Goal: Task Accomplishment & Management: Manage account settings

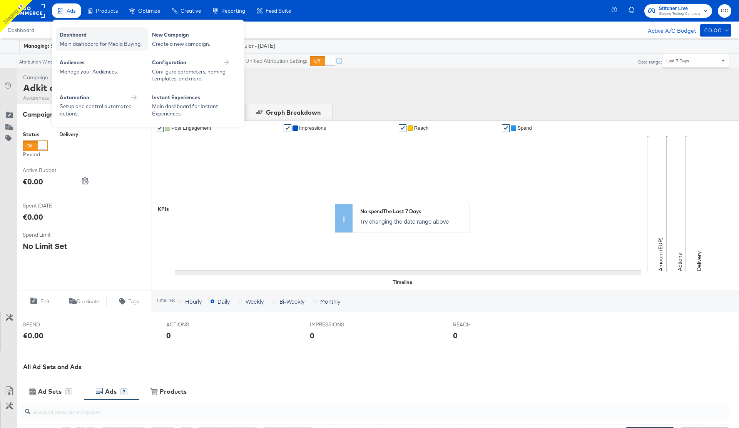
click at [75, 37] on div "Dashboard" at bounding box center [102, 35] width 85 height 9
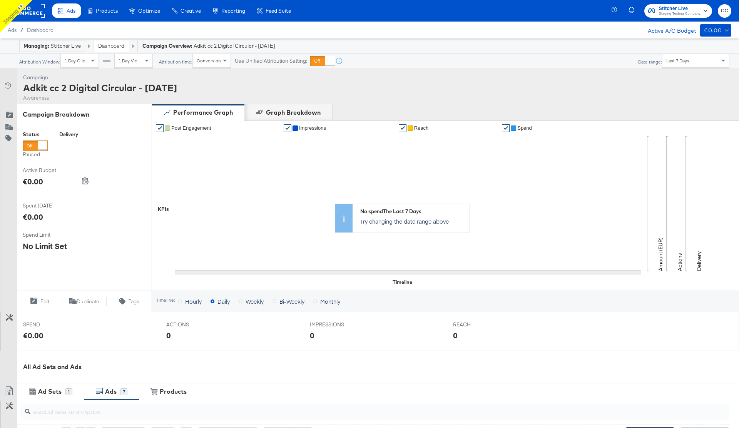
click at [36, 14] on rect at bounding box center [27, 11] width 35 height 14
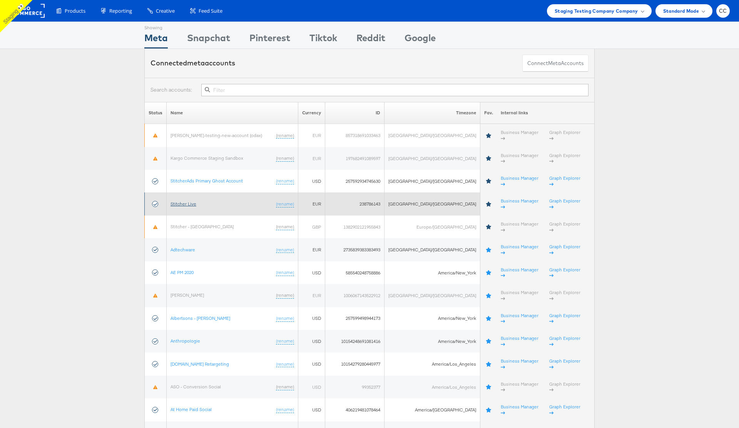
click at [186, 201] on link "Stitcher Live" at bounding box center [183, 204] width 26 height 6
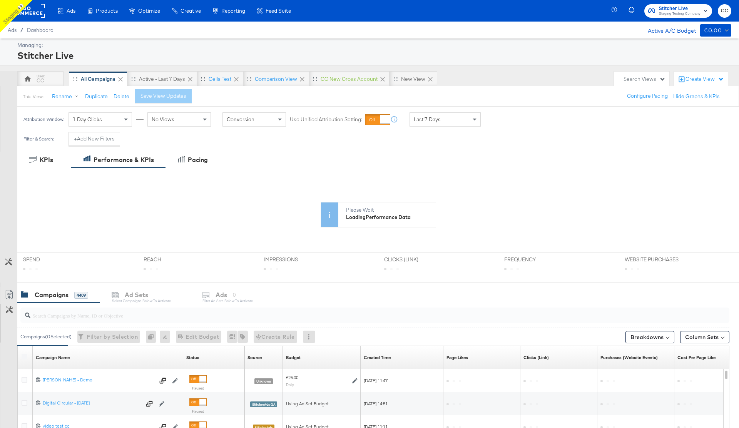
click at [53, 314] on div "KPIs Performance & KPIs Pacing Customize KPIs ✔ Clicks (Link) ✔ Purchases (Webs…" at bounding box center [369, 381] width 739 height 459
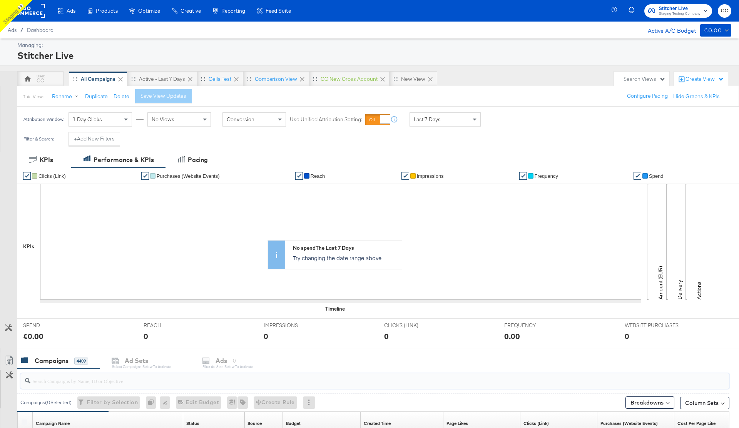
click at [46, 378] on input "search" at bounding box center [347, 377] width 634 height 15
paste input "6839403236965"
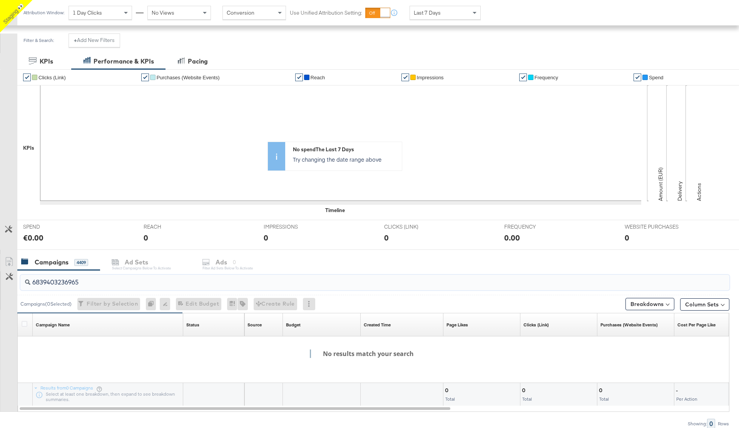
scroll to position [133, 0]
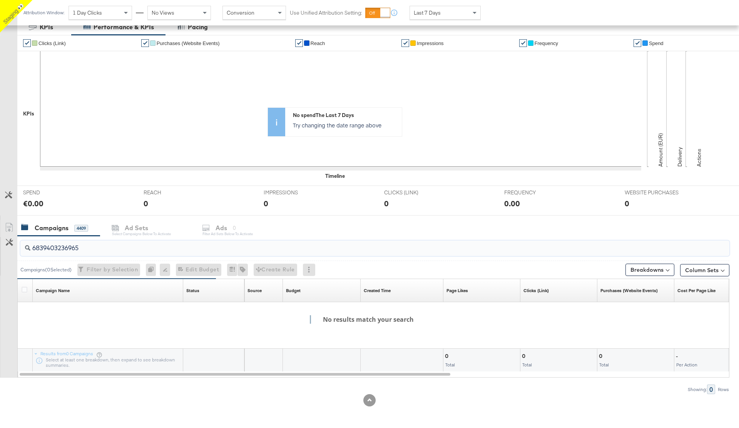
type input "6839403236965"
click at [56, 252] on div "6839403236965" at bounding box center [374, 247] width 709 height 15
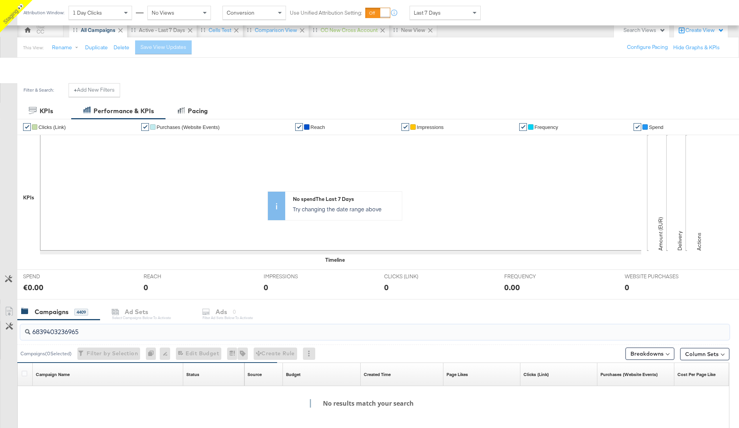
scroll to position [0, 0]
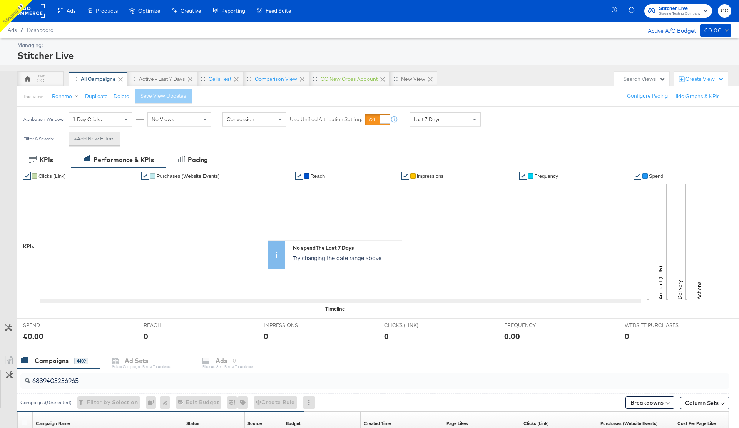
click at [105, 139] on button "+ Add New Filters" at bounding box center [94, 139] width 52 height 14
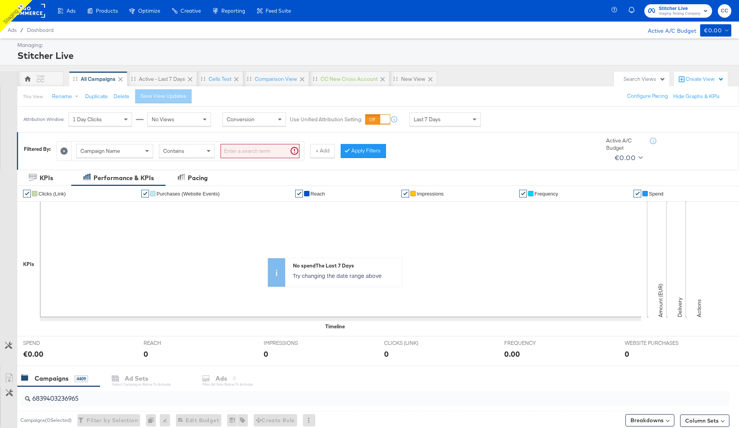
click at [116, 153] on span "Campaign Name" at bounding box center [100, 150] width 40 height 7
click at [244, 151] on input "search" at bounding box center [259, 151] width 79 height 14
paste input "6839403236965"
type input "6839403236965"
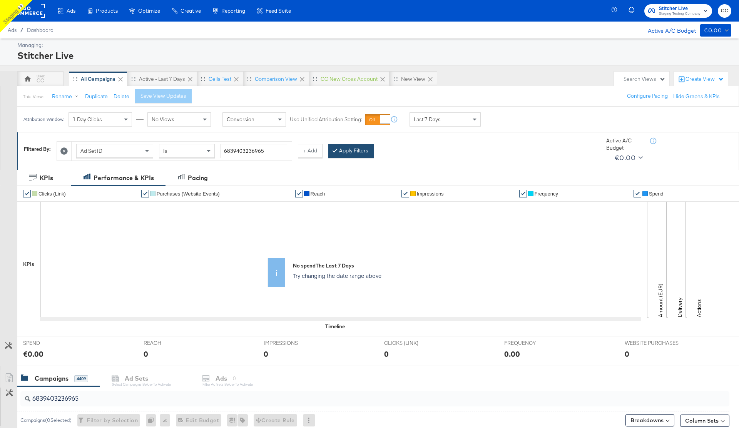
click at [359, 149] on button "Apply Filters" at bounding box center [350, 151] width 45 height 14
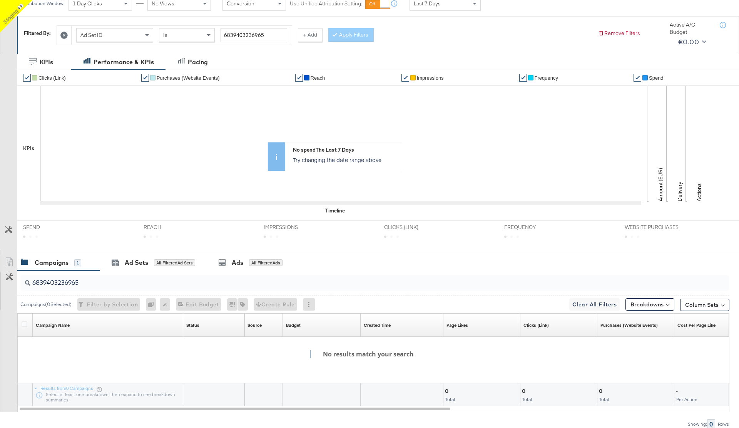
scroll to position [150, 0]
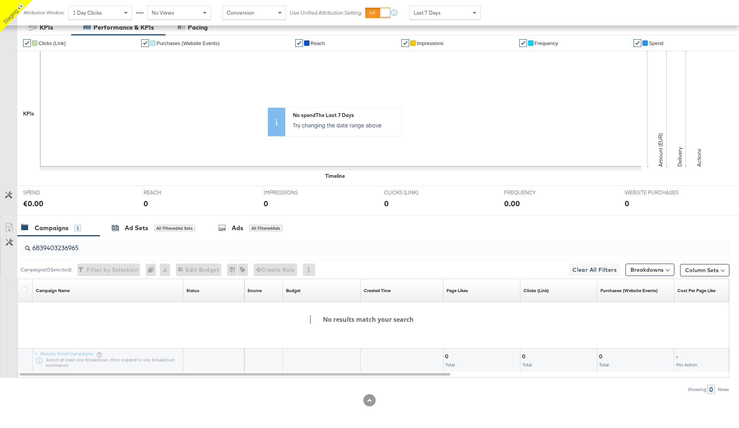
click at [54, 251] on input "6839403236965" at bounding box center [347, 244] width 634 height 15
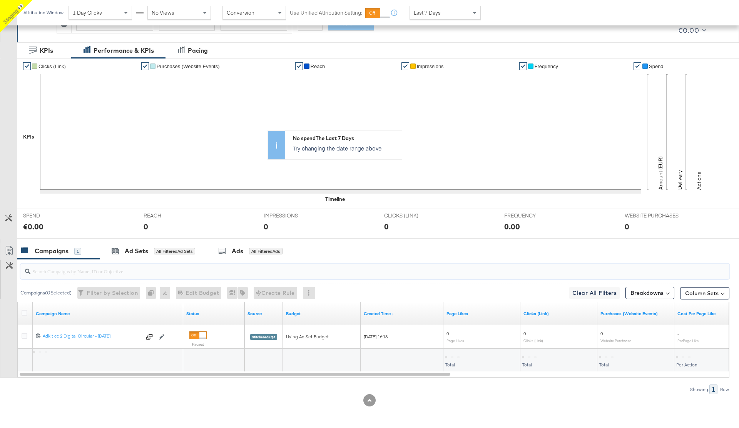
scroll to position [127, 0]
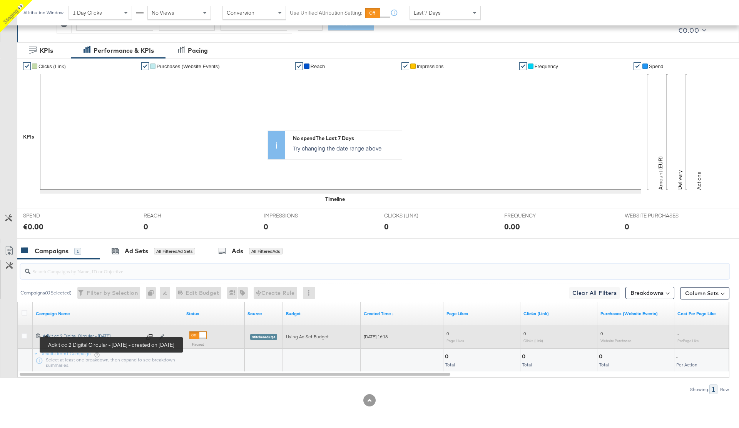
click at [68, 334] on div "Adkit cc 2 Digital Circular - 30 Jul Adkit cc 2 Digital Circular - 30 Jul" at bounding box center [92, 336] width 98 height 6
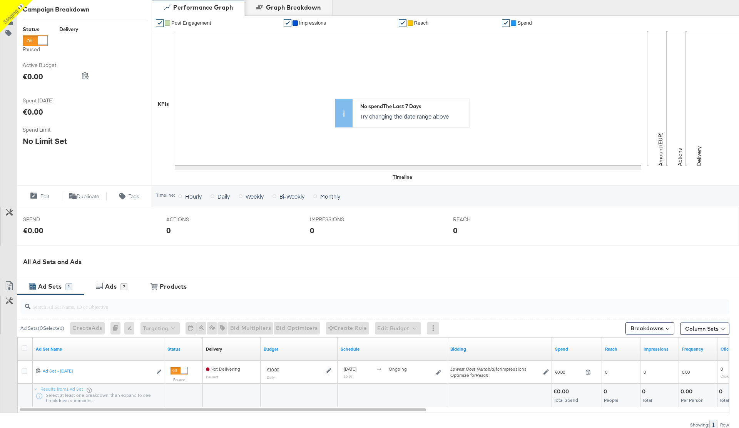
scroll to position [160, 0]
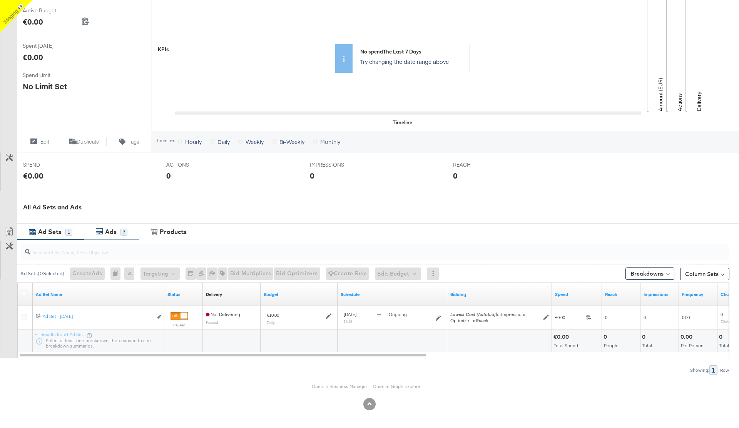
click at [114, 233] on div "Ads" at bounding box center [111, 231] width 12 height 9
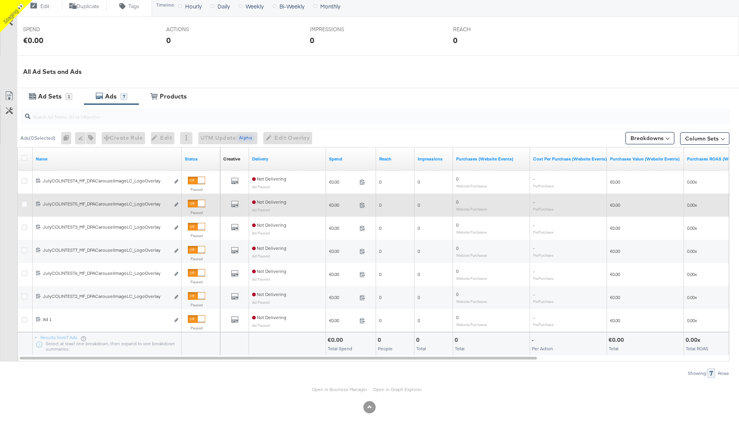
scroll to position [298, 0]
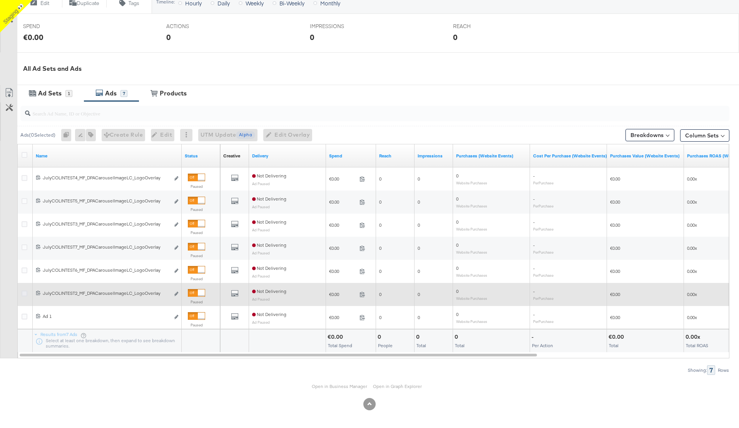
click at [23, 293] on icon at bounding box center [25, 293] width 6 height 6
click at [0, 0] on input "checkbox" at bounding box center [0, 0] width 0 height 0
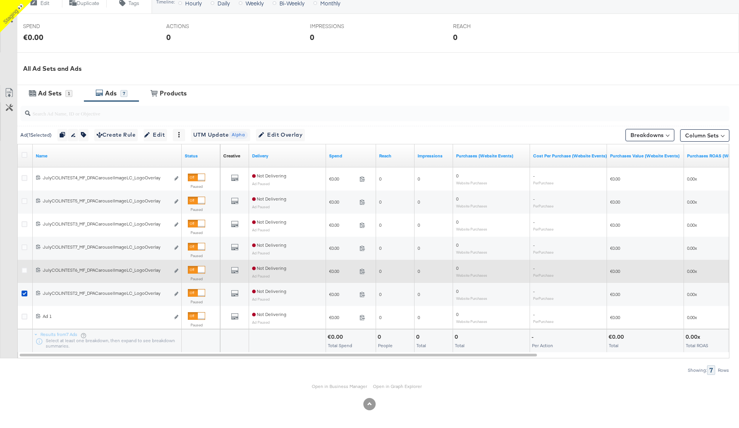
click at [23, 267] on div at bounding box center [25, 271] width 14 height 14
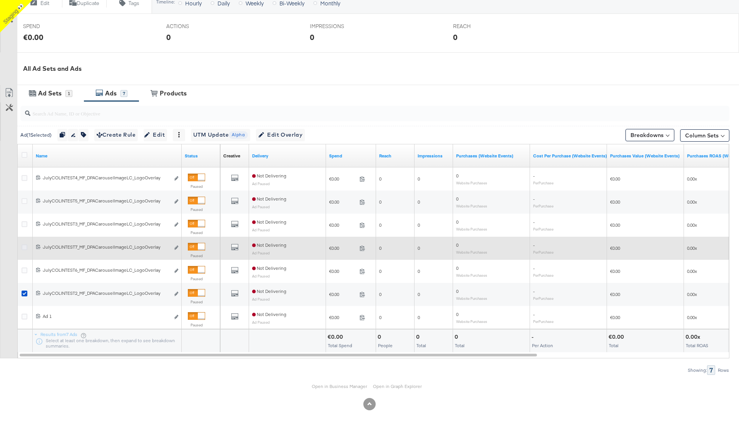
click at [23, 245] on icon at bounding box center [25, 247] width 6 height 6
click at [0, 0] on input "checkbox" at bounding box center [0, 0] width 0 height 0
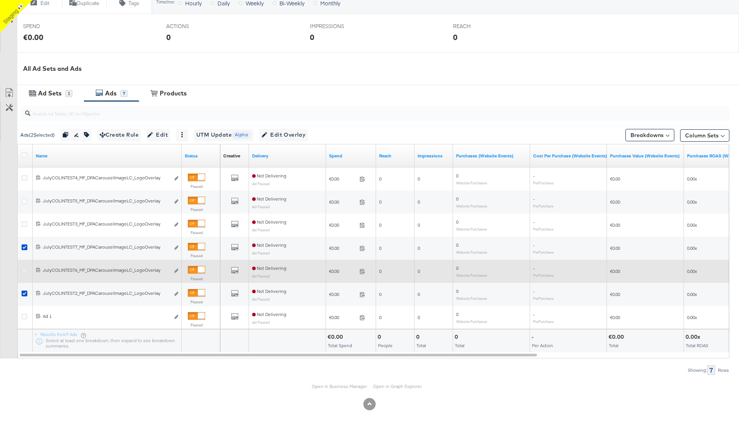
click at [24, 269] on icon at bounding box center [25, 270] width 6 height 6
click at [0, 0] on input "checkbox" at bounding box center [0, 0] width 0 height 0
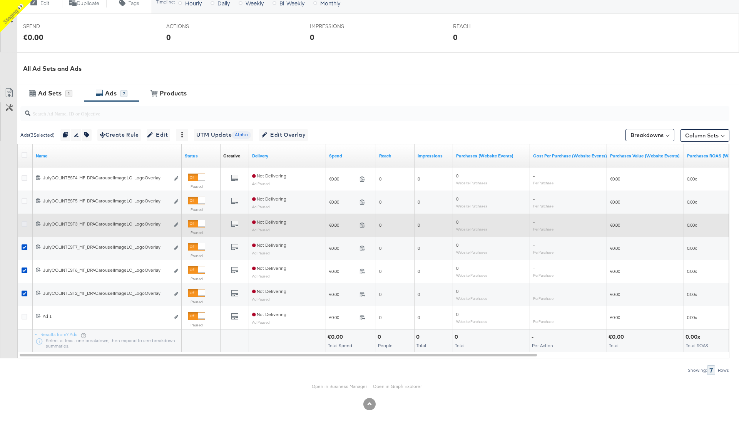
click at [23, 226] on icon at bounding box center [25, 224] width 6 height 6
click at [0, 0] on input "checkbox" at bounding box center [0, 0] width 0 height 0
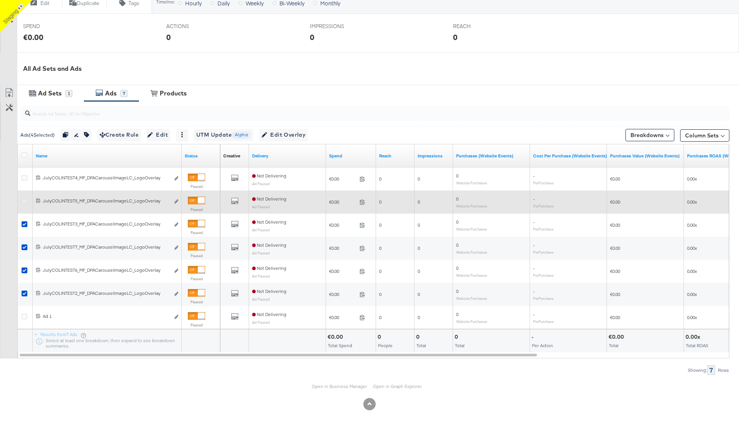
click at [25, 201] on icon at bounding box center [25, 201] width 6 height 6
click at [0, 0] on input "checkbox" at bounding box center [0, 0] width 0 height 0
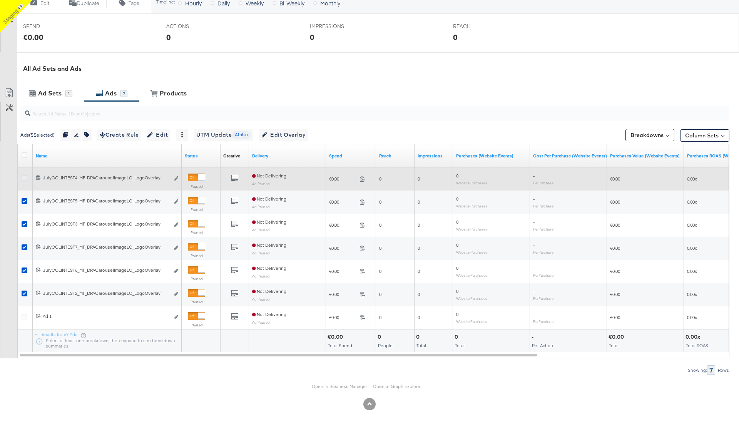
click at [25, 180] on icon at bounding box center [25, 178] width 6 height 6
click at [0, 0] on input "checkbox" at bounding box center [0, 0] width 0 height 0
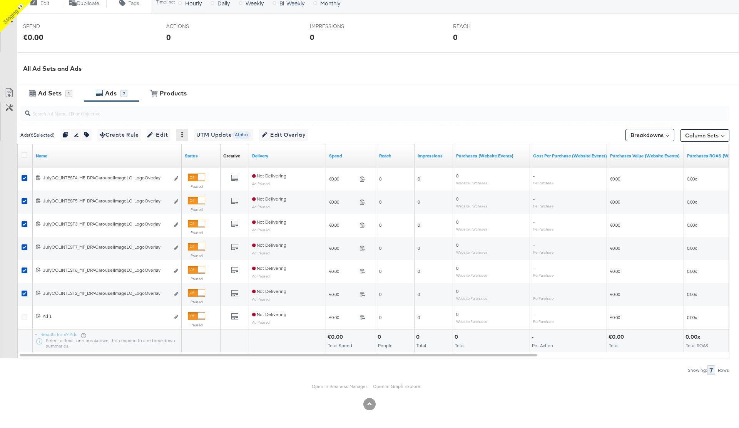
click at [183, 135] on icon at bounding box center [182, 134] width 2 height 5
click at [203, 173] on div "Delete" at bounding box center [209, 172] width 42 height 12
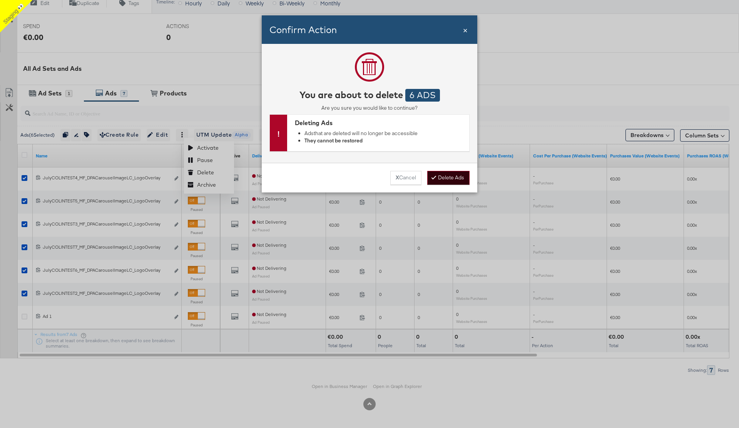
click at [462, 175] on button "Delete Ads" at bounding box center [448, 178] width 42 height 14
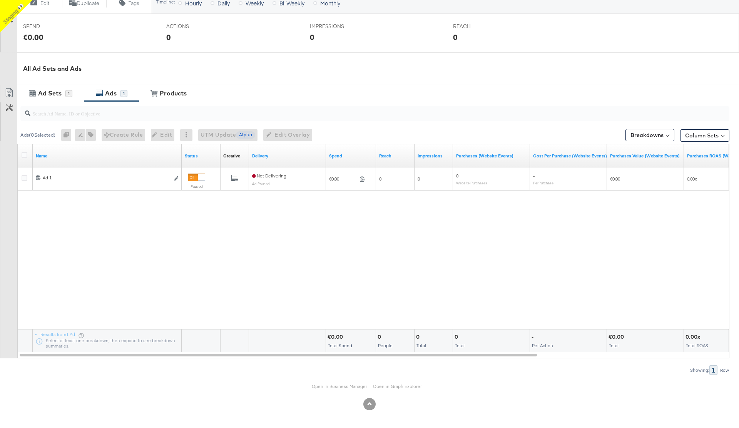
scroll to position [160, 0]
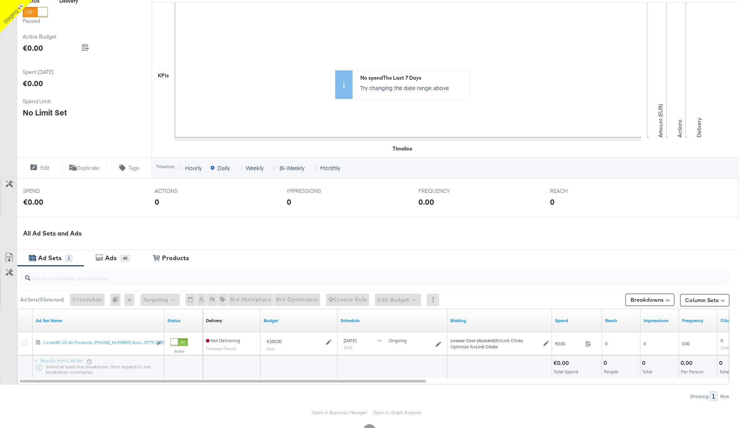
scroll to position [160, 0]
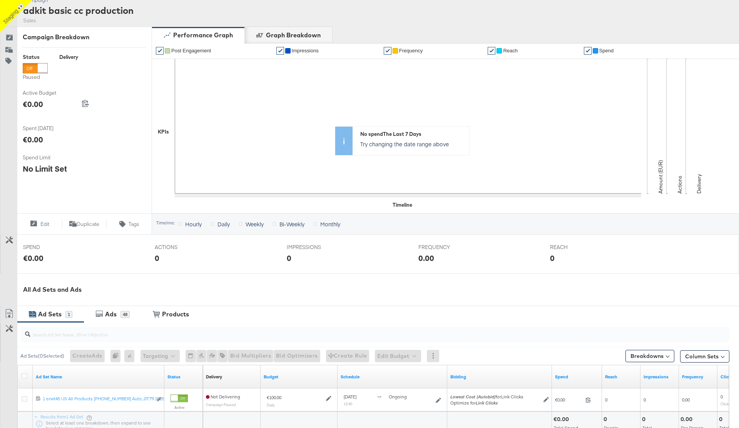
scroll to position [113, 0]
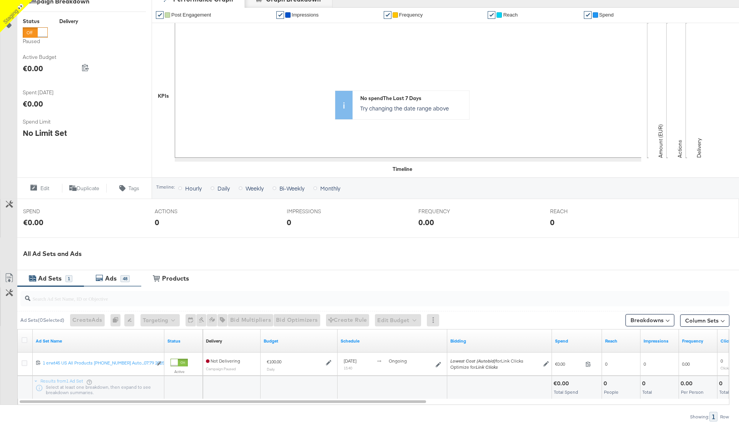
click at [117, 280] on div "Ads" at bounding box center [111, 278] width 17 height 9
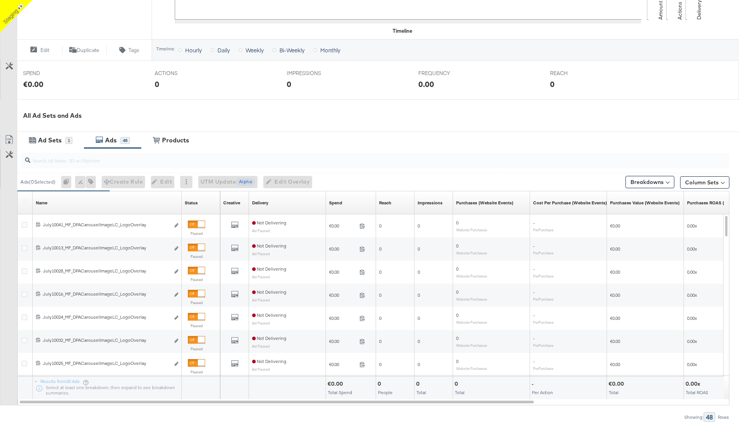
scroll to position [298, 0]
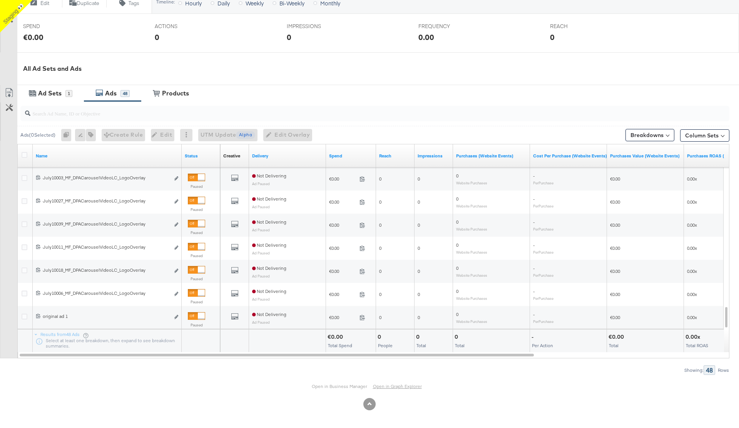
click at [396, 384] on link "Open in Graph Explorer" at bounding box center [397, 386] width 49 height 6
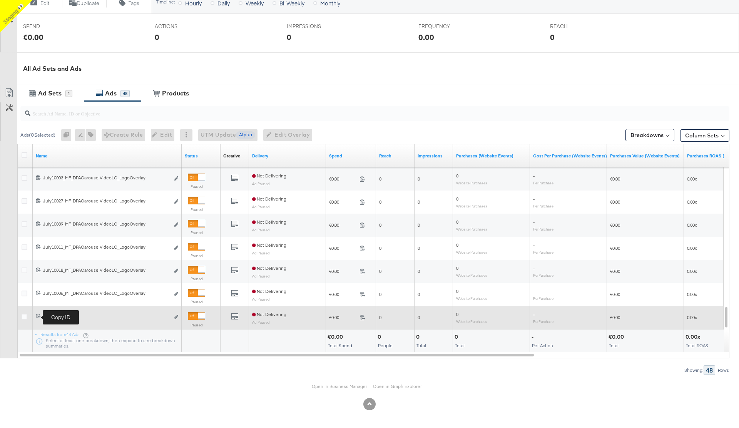
click at [37, 315] on icon at bounding box center [38, 315] width 5 height 5
click at [176, 317] on icon "link" at bounding box center [176, 317] width 4 height 4
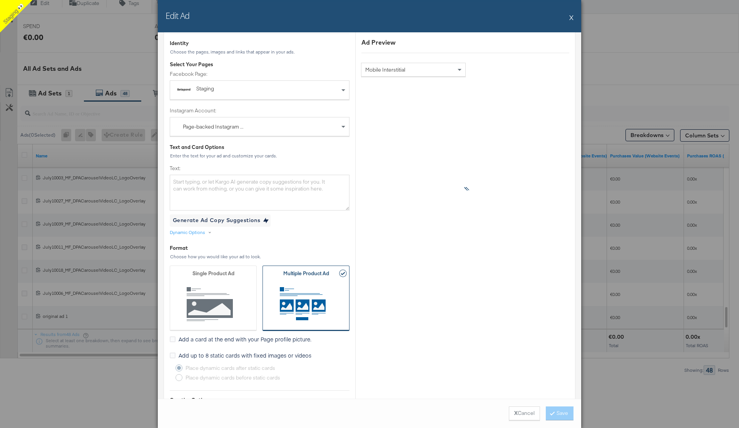
scroll to position [62, 0]
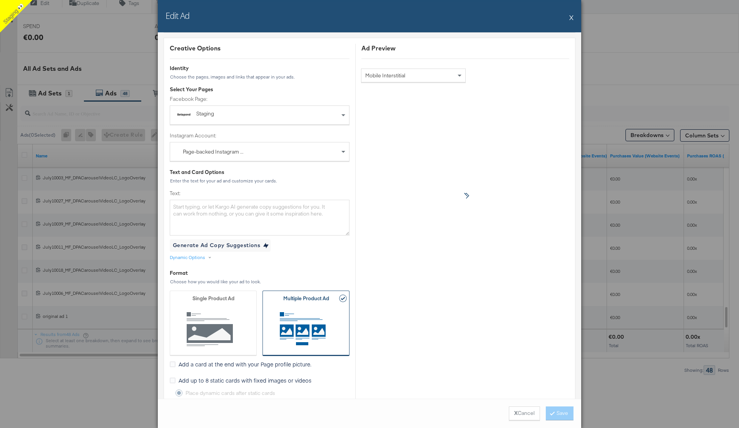
click at [571, 20] on button "X" at bounding box center [571, 17] width 4 height 15
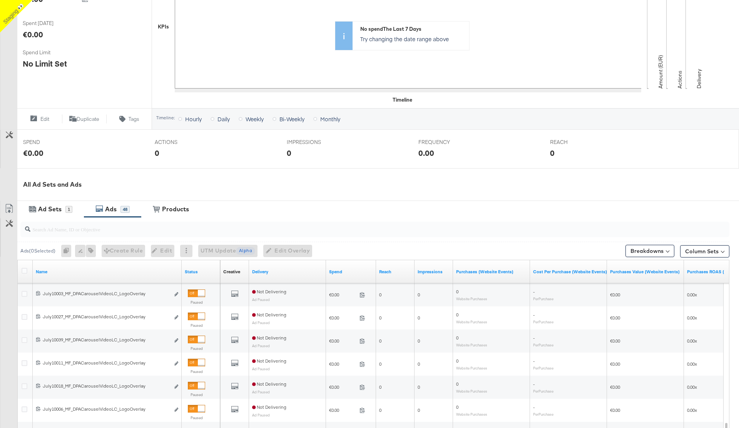
scroll to position [185, 0]
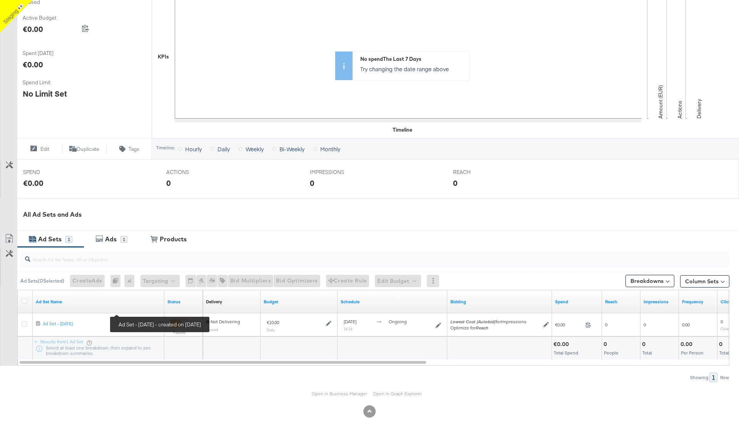
scroll to position [160, 0]
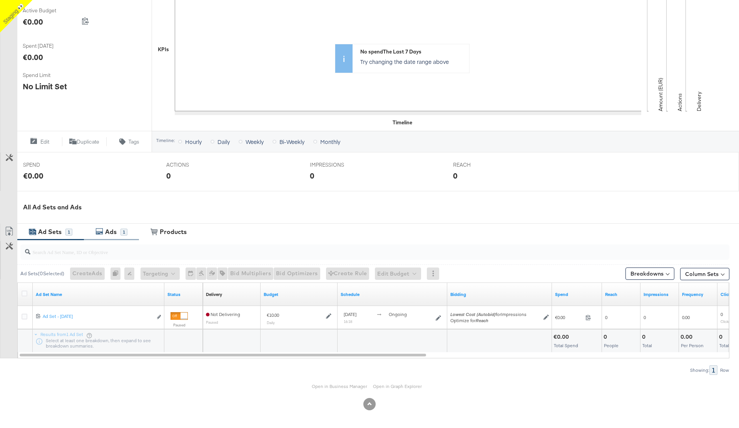
click at [107, 233] on div "Ads" at bounding box center [111, 231] width 12 height 9
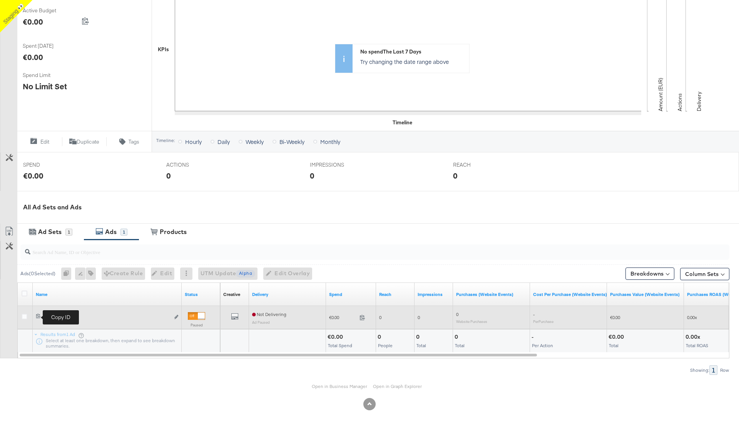
click at [38, 316] on icon at bounding box center [38, 315] width 5 height 5
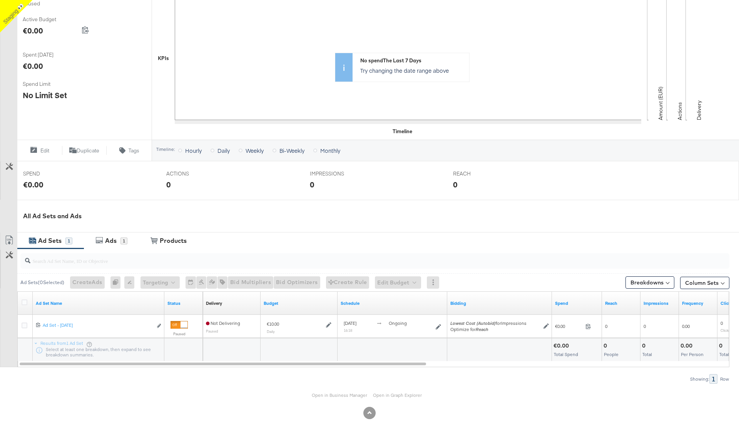
scroll to position [160, 0]
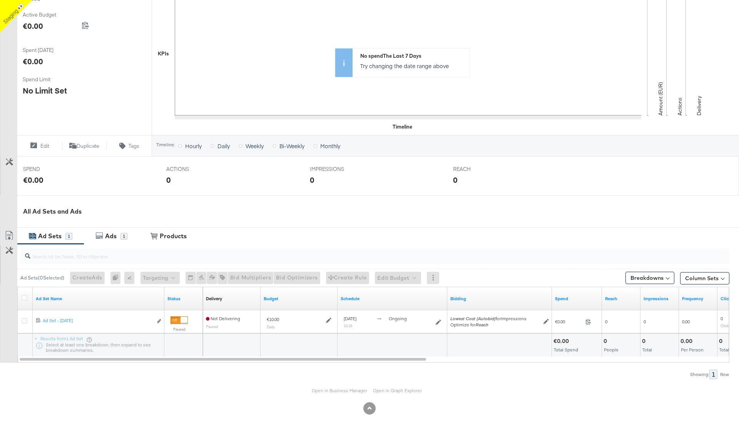
scroll to position [160, 0]
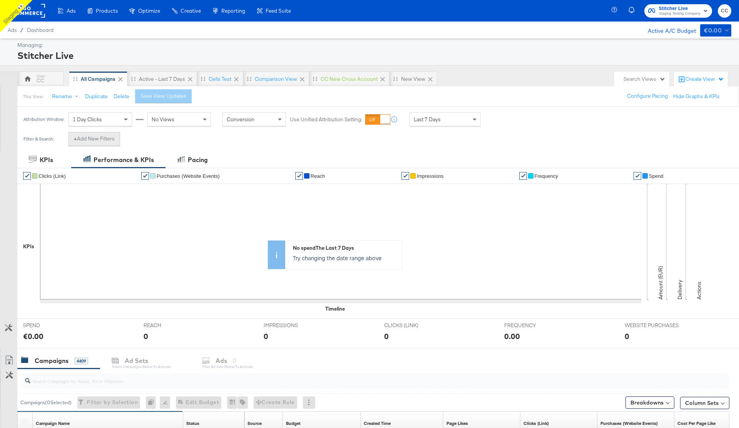
click at [102, 142] on button "+ Add New Filters" at bounding box center [94, 139] width 52 height 14
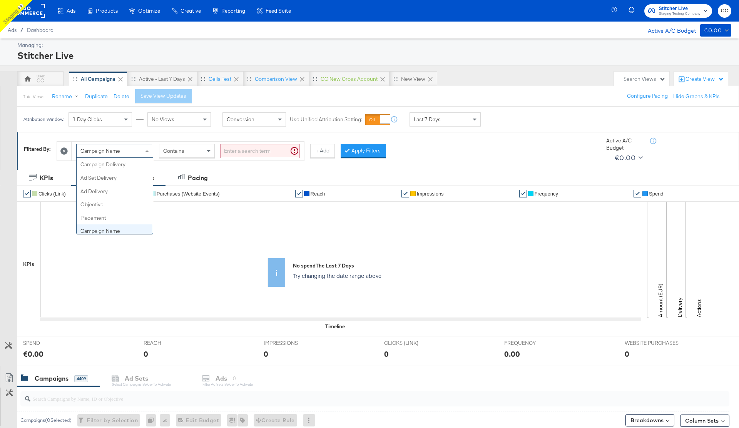
click at [120, 155] on div "Campaign Name" at bounding box center [115, 150] width 76 height 13
click at [243, 149] on input "search" at bounding box center [259, 151] width 79 height 14
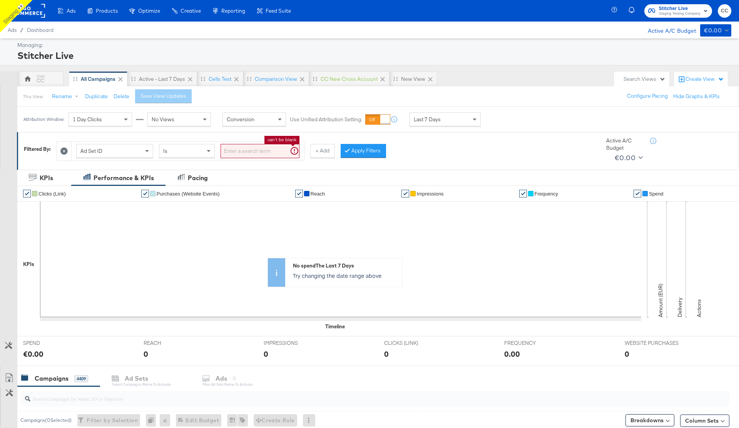
paste input "6839676015165"
type input "6839676015165"
click at [350, 155] on button "Apply Filters" at bounding box center [350, 151] width 45 height 14
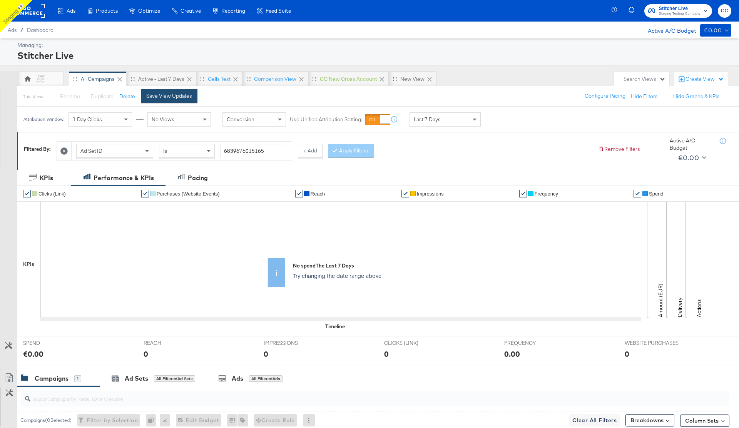
click at [175, 101] on button "Save View Updates" at bounding box center [169, 96] width 57 height 14
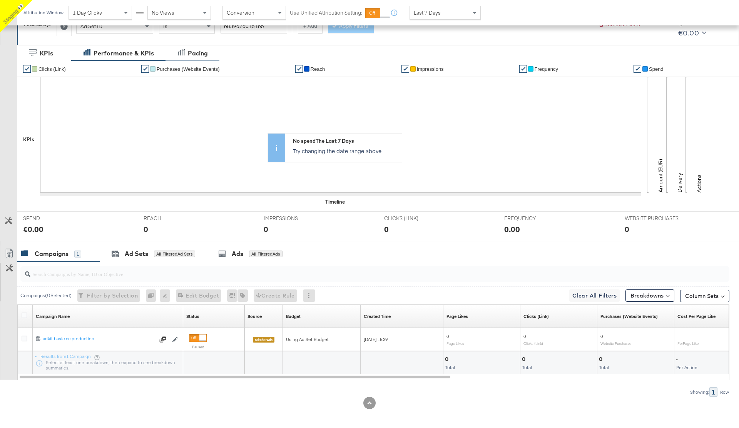
scroll to position [127, 0]
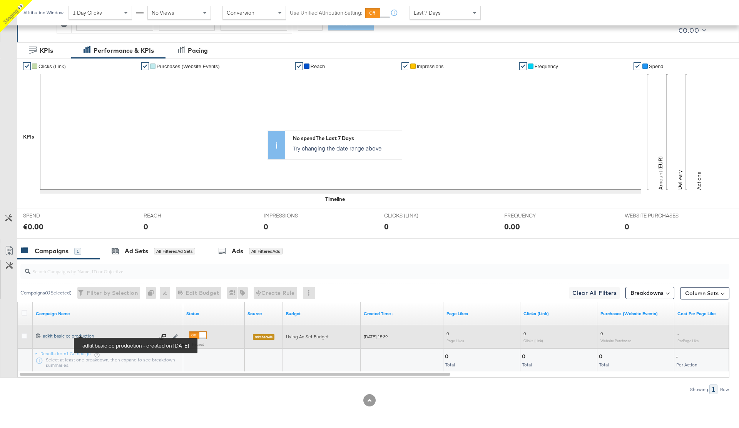
click at [71, 335] on div "adkit basic cc production adkit basic cc production" at bounding box center [99, 336] width 112 height 6
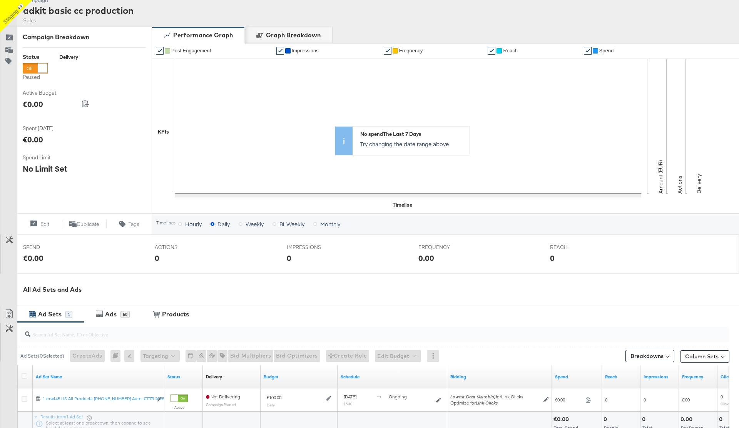
scroll to position [160, 0]
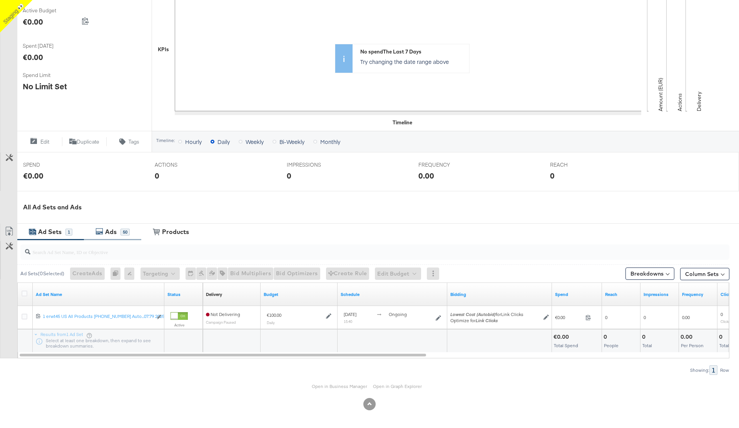
click at [107, 226] on div "Ads 50" at bounding box center [112, 232] width 57 height 17
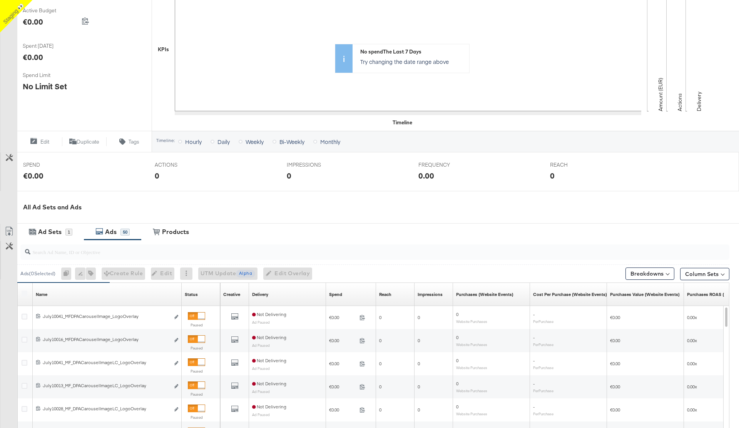
click at [23, 294] on label at bounding box center [25, 293] width 6 height 6
click at [25, 294] on icon at bounding box center [25, 293] width 6 height 6
click at [0, 0] on input "checkbox" at bounding box center [0, 0] width 0 height 0
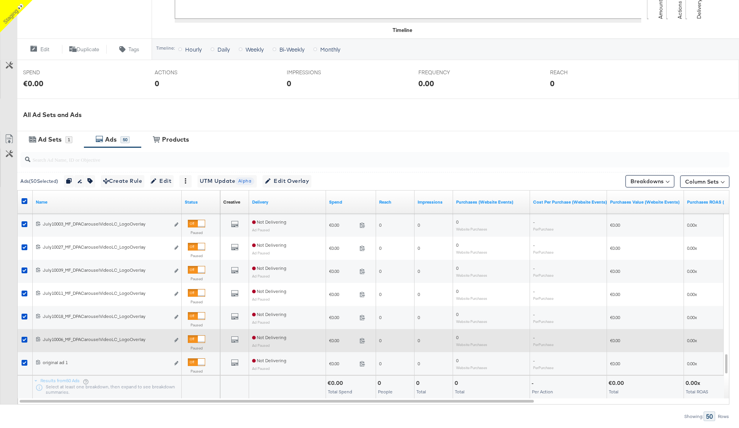
scroll to position [259, 0]
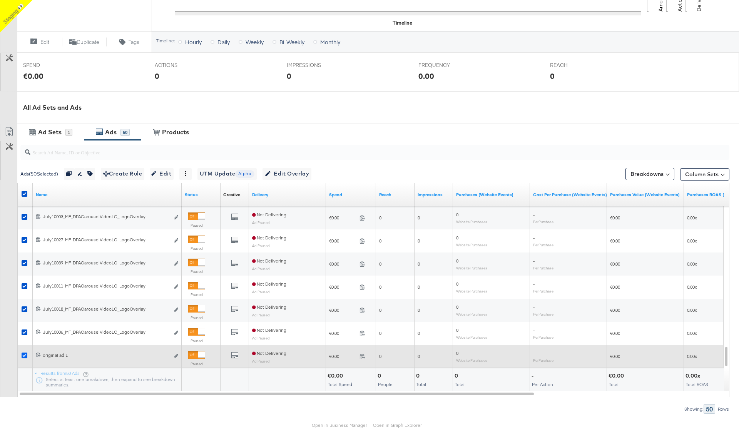
click at [25, 356] on icon at bounding box center [25, 355] width 6 height 6
click at [0, 0] on input "checkbox" at bounding box center [0, 0] width 0 height 0
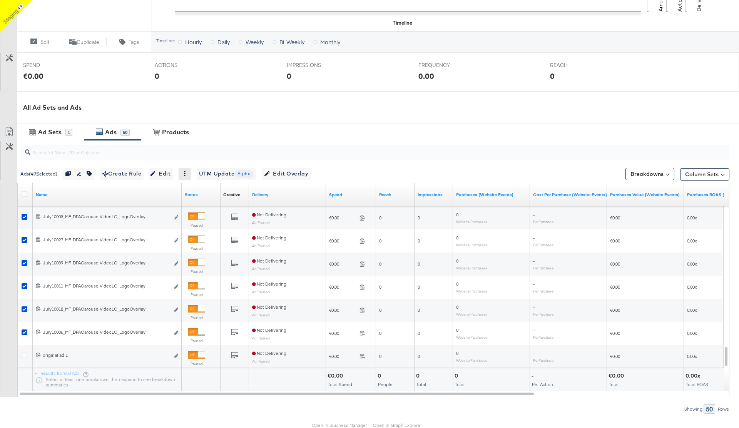
click at [187, 175] on icon at bounding box center [184, 173] width 5 height 5
click at [208, 210] on div "Delete" at bounding box center [211, 211] width 42 height 12
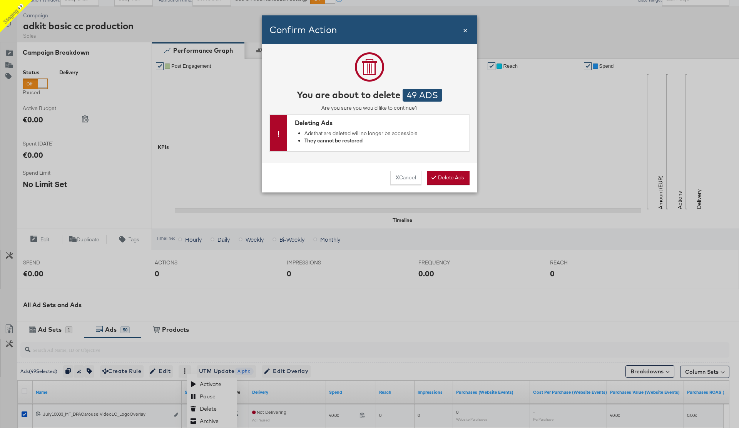
scroll to position [0, 0]
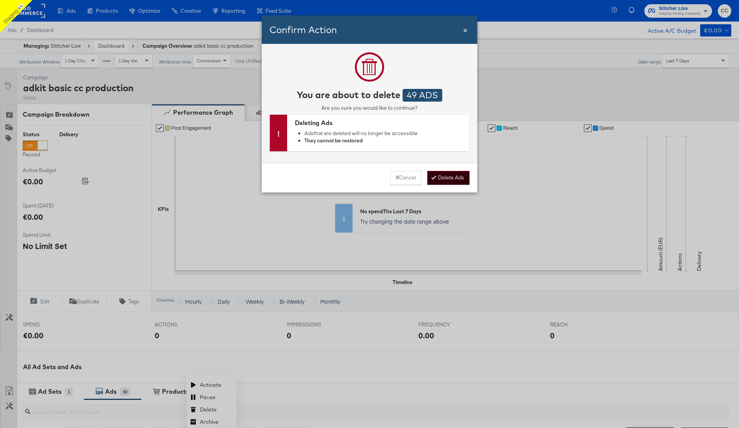
click at [457, 174] on button "Delete Ads" at bounding box center [448, 178] width 42 height 14
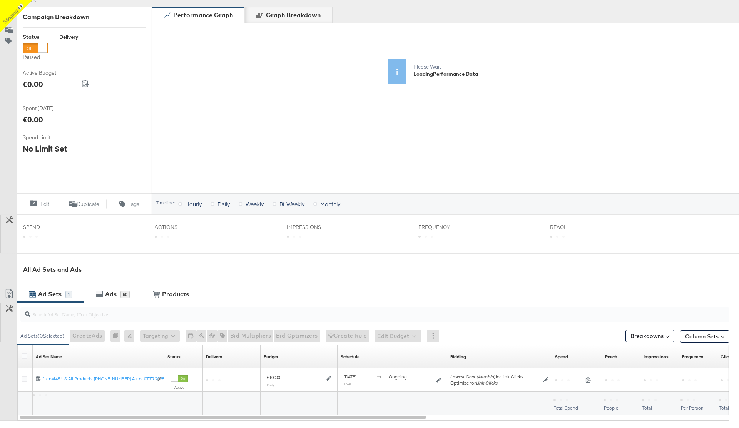
scroll to position [108, 0]
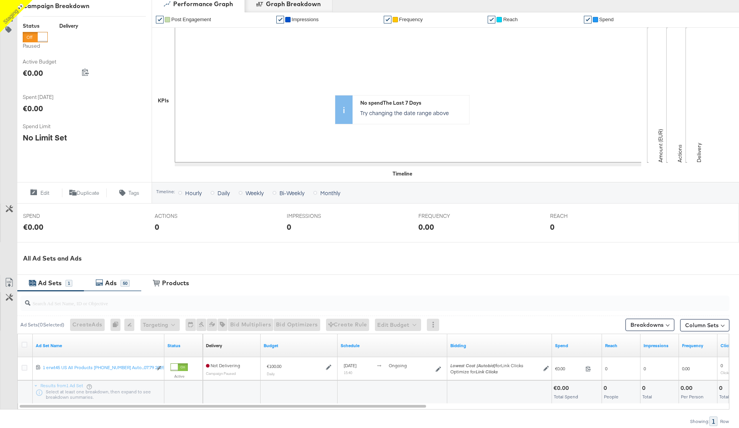
click at [117, 282] on div "Ads" at bounding box center [111, 283] width 17 height 9
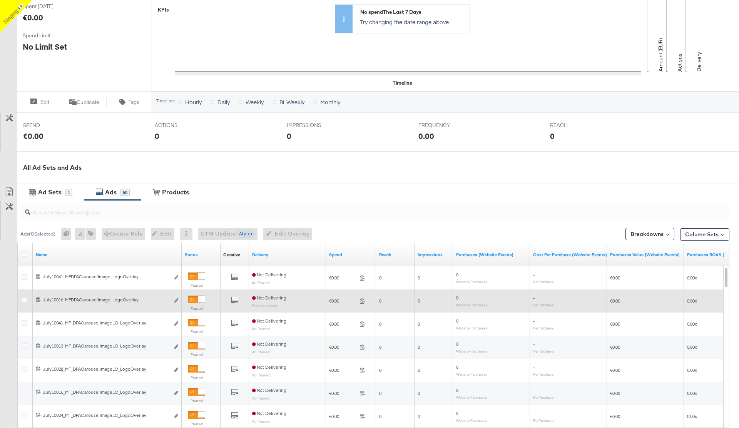
scroll to position [189, 0]
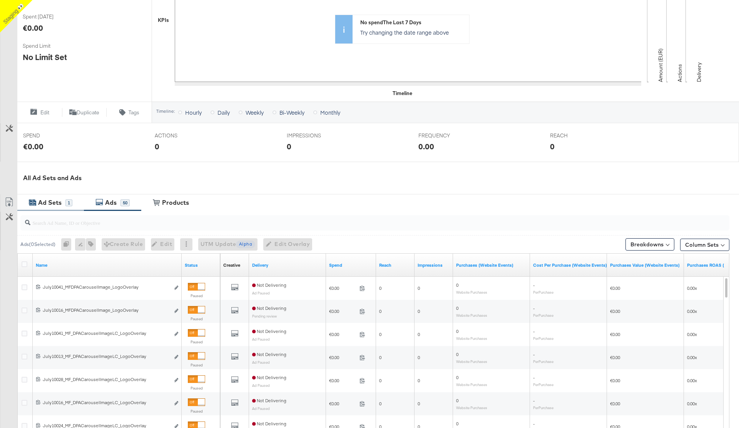
click at [49, 204] on div "Ad Sets" at bounding box center [49, 202] width 23 height 9
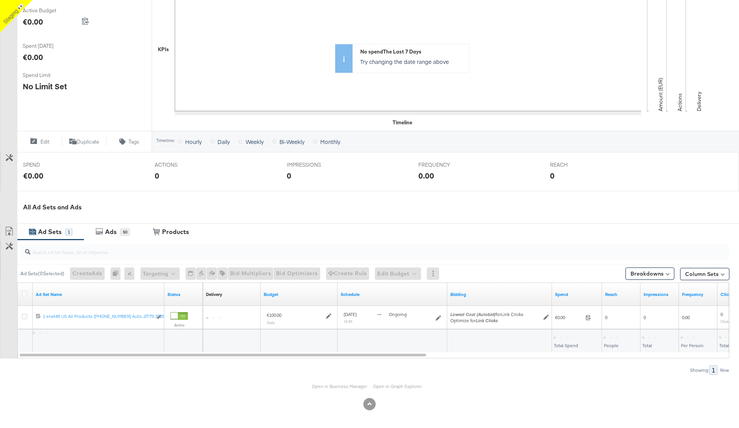
scroll to position [160, 0]
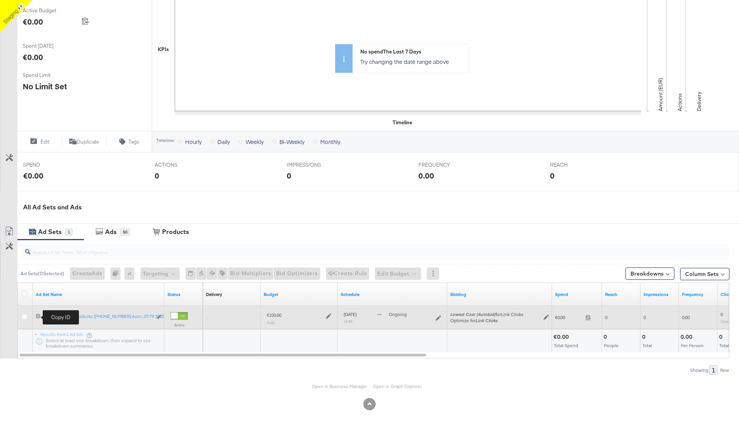
click at [37, 315] on icon at bounding box center [38, 315] width 5 height 5
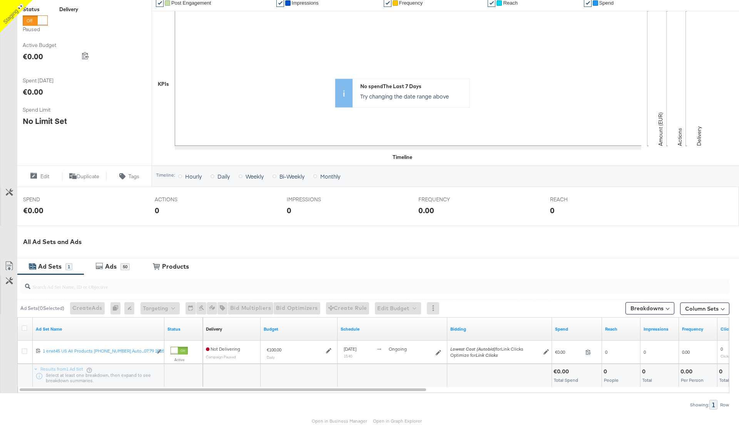
scroll to position [127, 0]
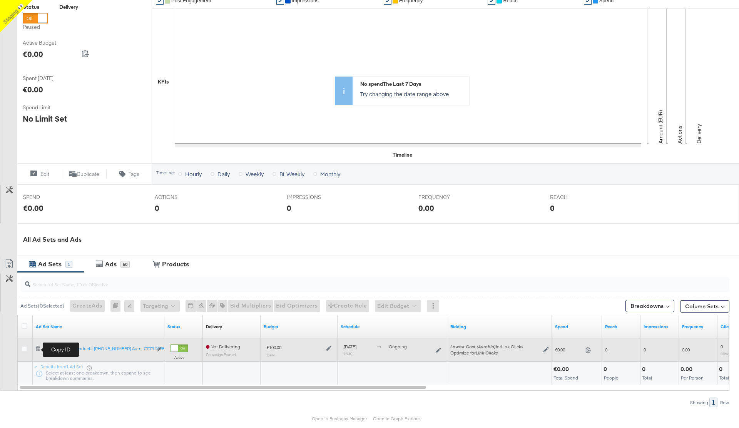
click at [37, 348] on icon at bounding box center [38, 347] width 5 height 5
